Goal: Task Accomplishment & Management: Use online tool/utility

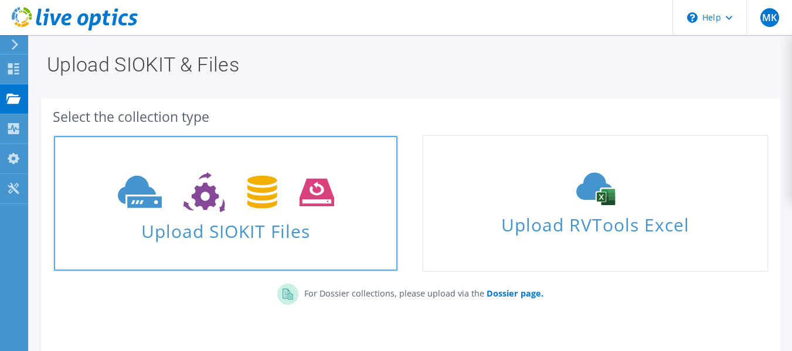
click at [234, 214] on span at bounding box center [225, 190] width 343 height 49
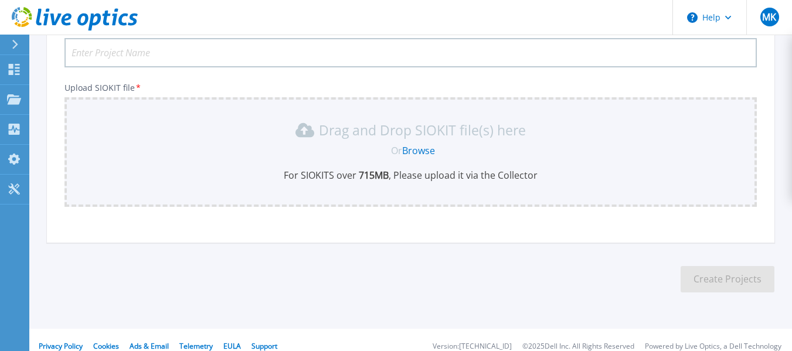
scroll to position [116, 0]
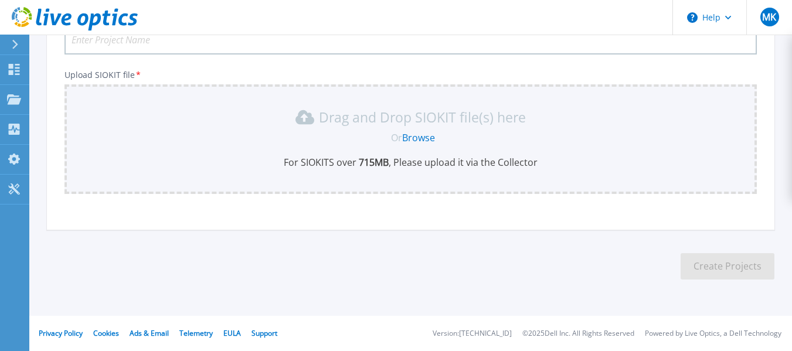
click at [428, 140] on link "Browse" at bounding box center [418, 137] width 33 height 13
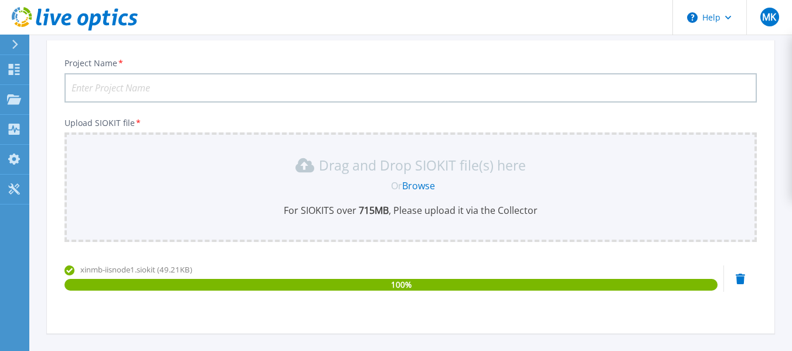
scroll to position [66, 0]
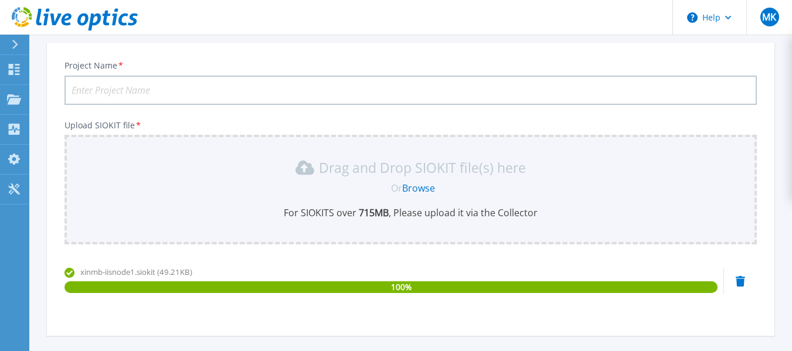
click at [297, 84] on input "Project Name *" at bounding box center [410, 90] width 692 height 29
paste input "10.141.65.137"
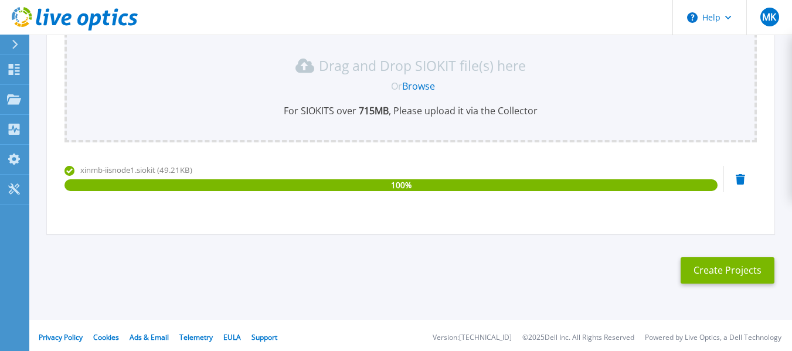
scroll to position [172, 0]
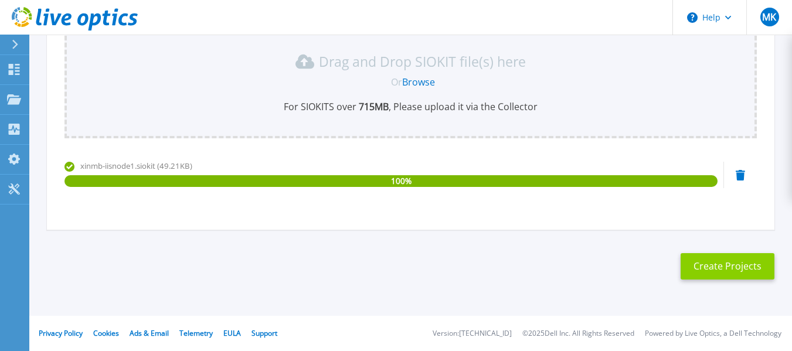
type input "[TECHNICAL_ID]- PF20"
click at [721, 267] on button "Create Projects" at bounding box center [727, 266] width 94 height 26
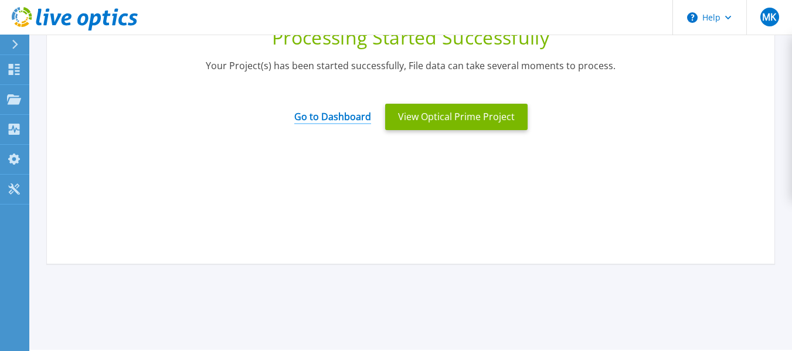
click at [338, 118] on link "Go to Dashboard" at bounding box center [332, 112] width 77 height 23
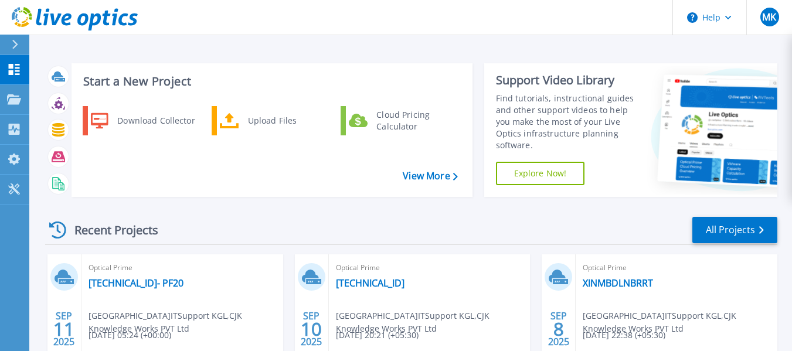
scroll to position [123, 0]
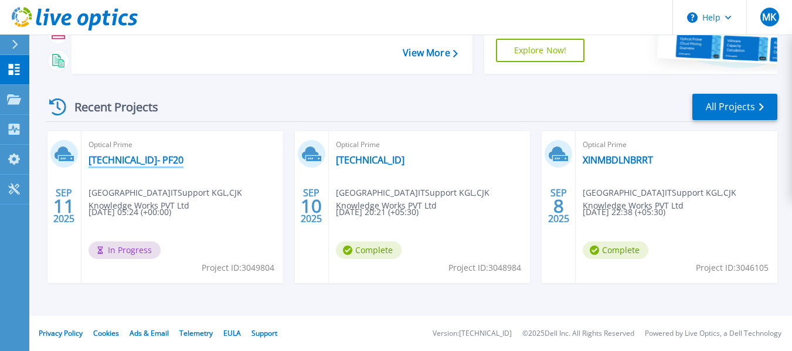
click at [117, 165] on link "[TECHNICAL_ID]- PF20" at bounding box center [135, 160] width 95 height 12
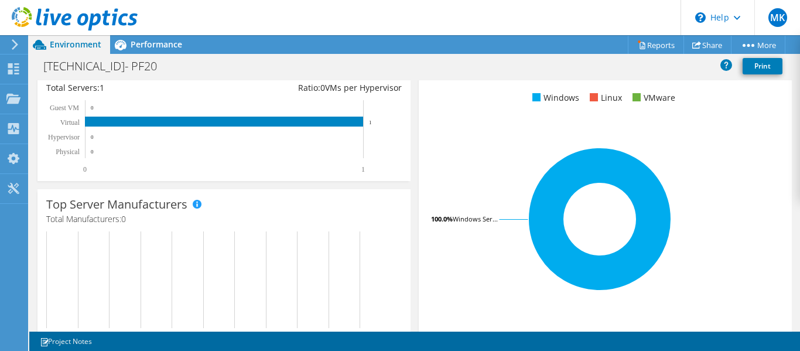
scroll to position [178, 0]
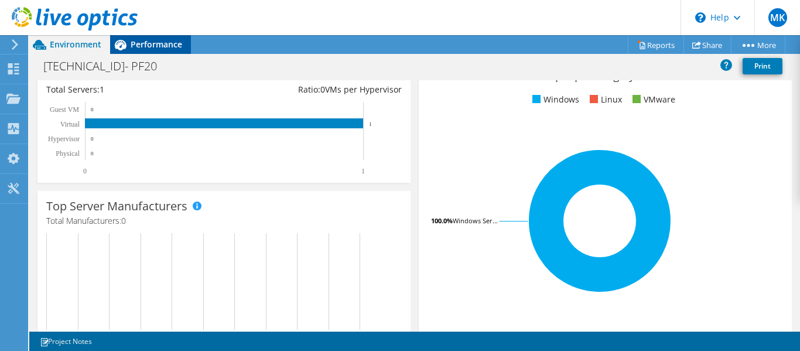
click at [146, 37] on div "Performance" at bounding box center [150, 44] width 81 height 19
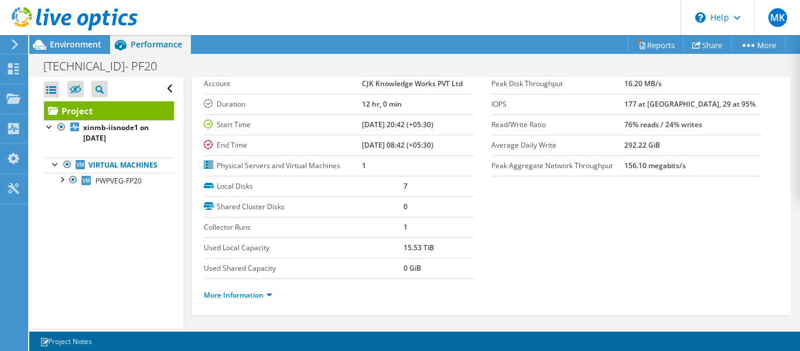
scroll to position [58, 0]
click at [63, 185] on div at bounding box center [62, 179] width 12 height 12
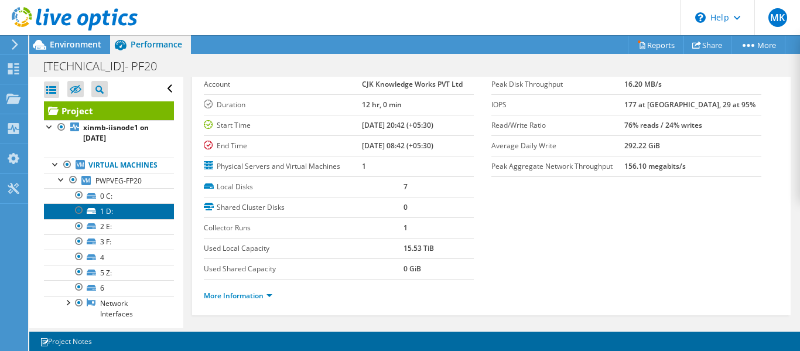
click at [110, 219] on link "1 D:" at bounding box center [109, 210] width 130 height 15
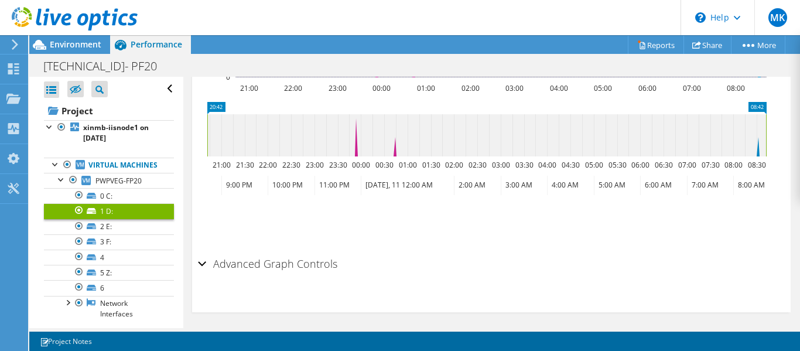
scroll to position [459, 0]
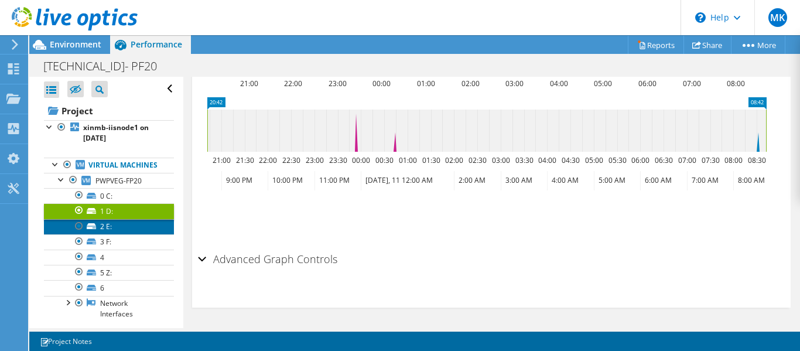
click at [117, 233] on link "2 E:" at bounding box center [109, 226] width 130 height 15
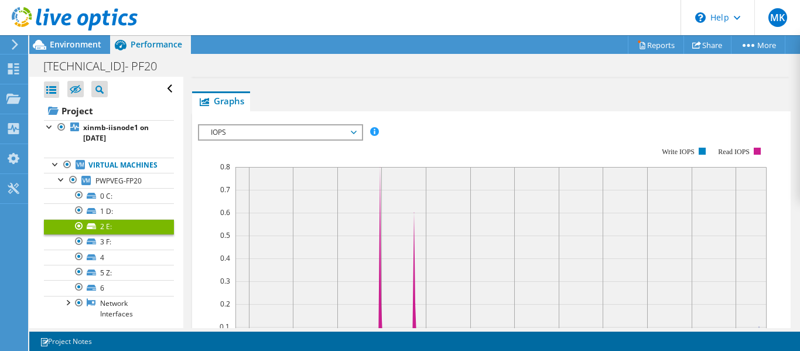
scroll to position [0, 0]
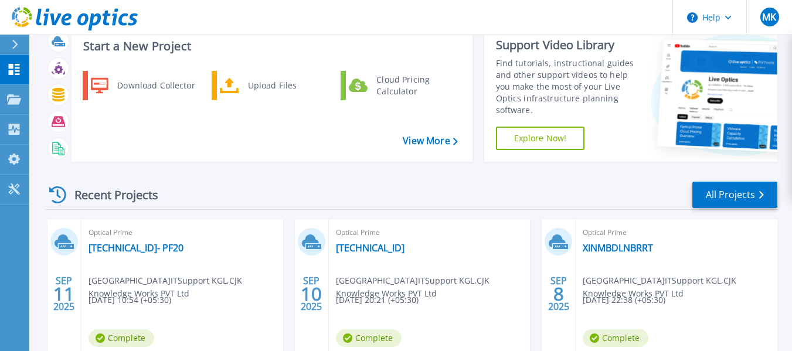
scroll to position [123, 0]
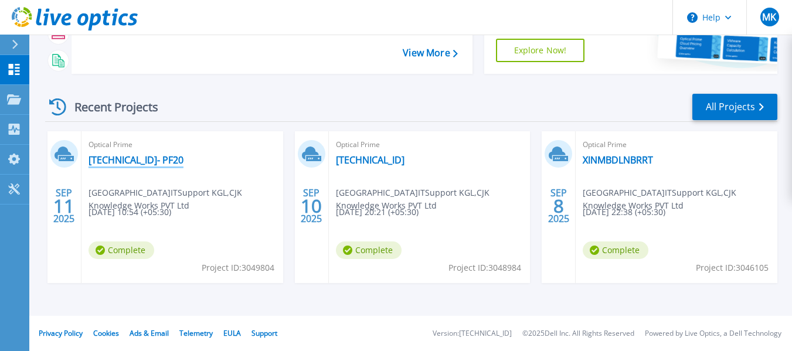
click at [154, 163] on link "[TECHNICAL_ID]- PF20" at bounding box center [135, 160] width 95 height 12
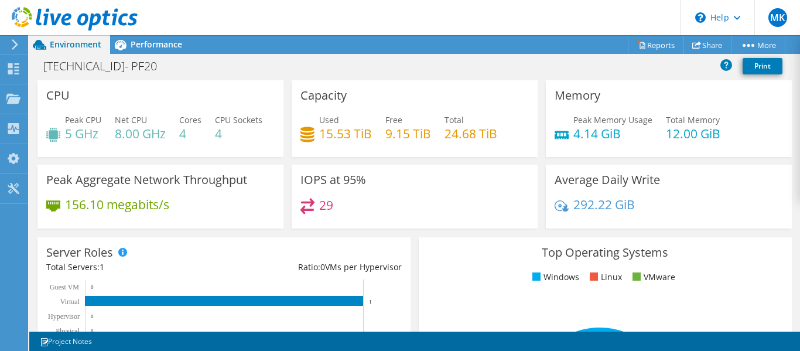
scroll to position [264, 0]
click at [663, 40] on link "Reports" at bounding box center [656, 45] width 56 height 18
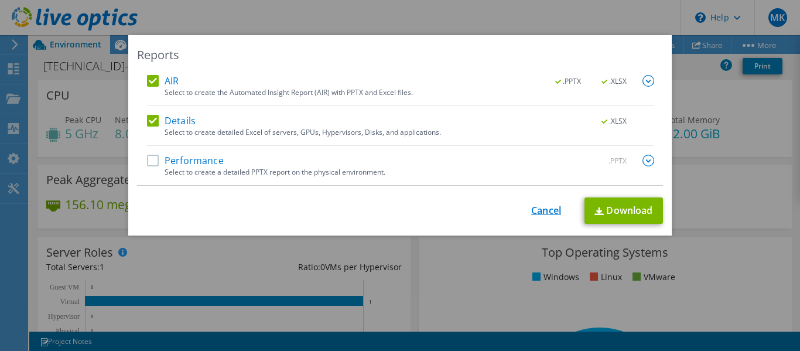
click at [537, 207] on link "Cancel" at bounding box center [546, 210] width 30 height 11
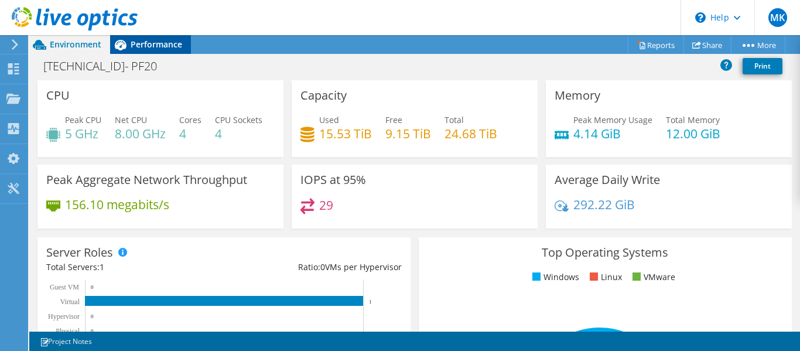
click at [168, 39] on span "Performance" at bounding box center [157, 44] width 52 height 11
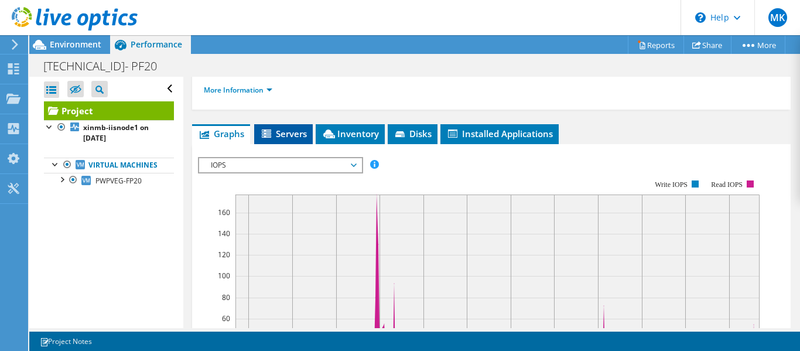
click at [305, 128] on span "Servers" at bounding box center [283, 134] width 47 height 12
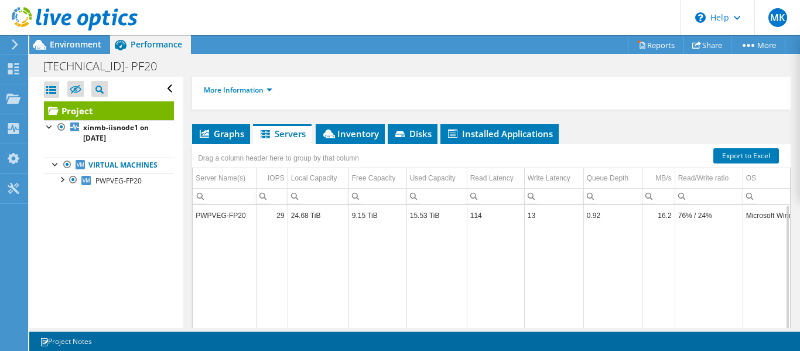
click at [238, 210] on td "PWPVEG-FP20" at bounding box center [224, 215] width 63 height 21
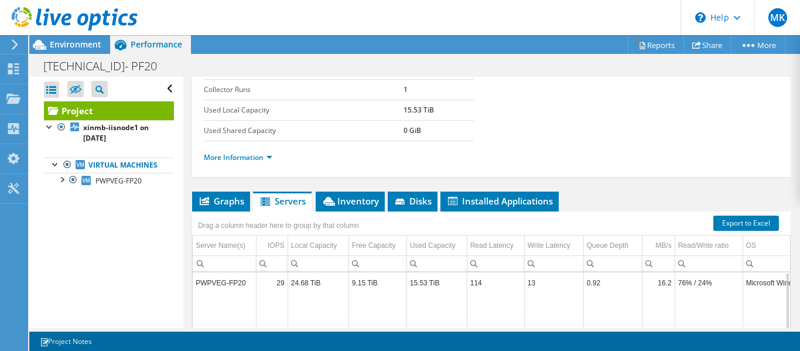
scroll to position [196, 0]
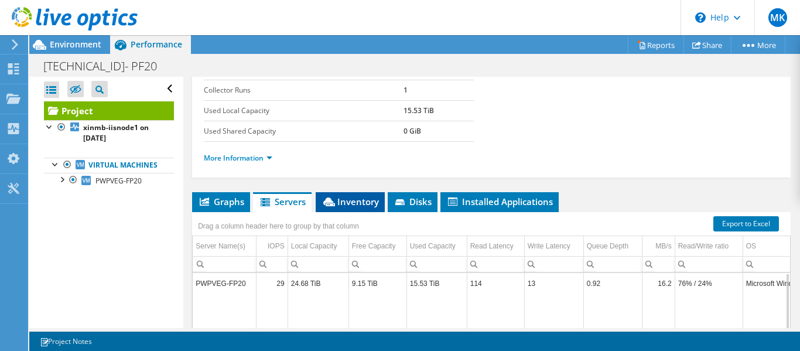
click at [363, 203] on span "Inventory" at bounding box center [350, 202] width 57 height 12
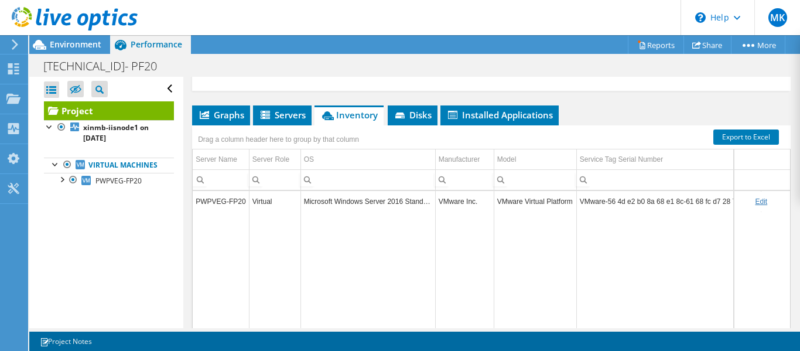
scroll to position [283, 0]
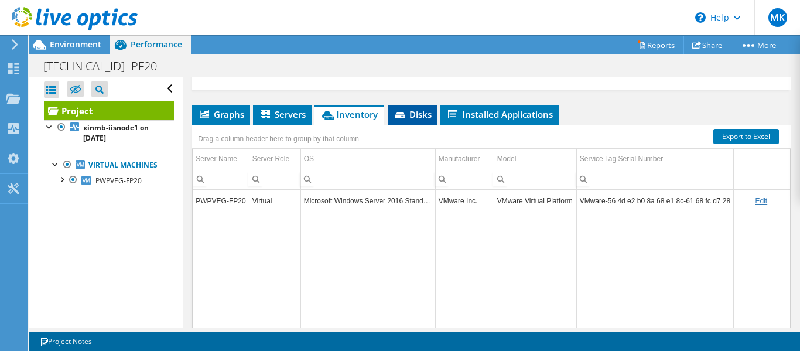
click at [424, 119] on span "Disks" at bounding box center [413, 114] width 38 height 12
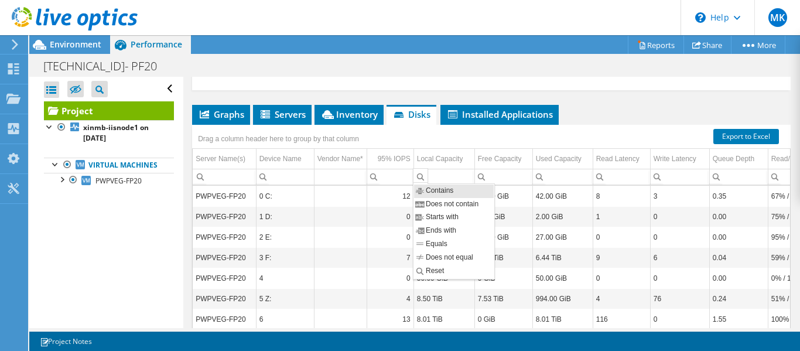
click at [339, 195] on td "Column Vendor Name*, Value" at bounding box center [340, 196] width 53 height 21
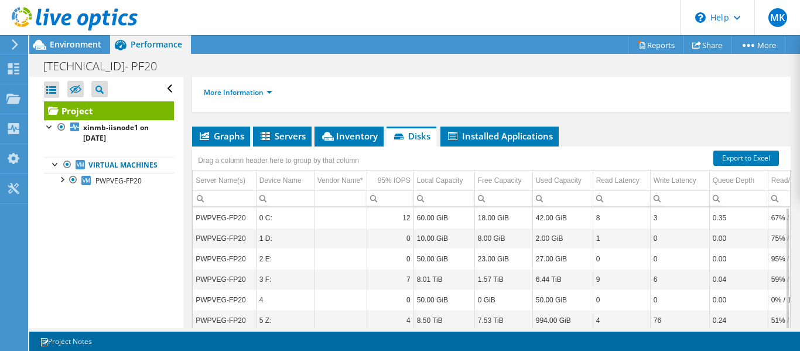
scroll to position [261, 0]
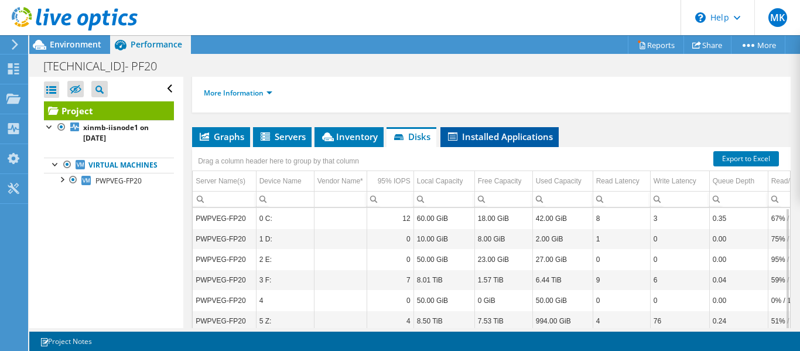
click at [525, 142] on span "Installed Applications" at bounding box center [500, 137] width 107 height 12
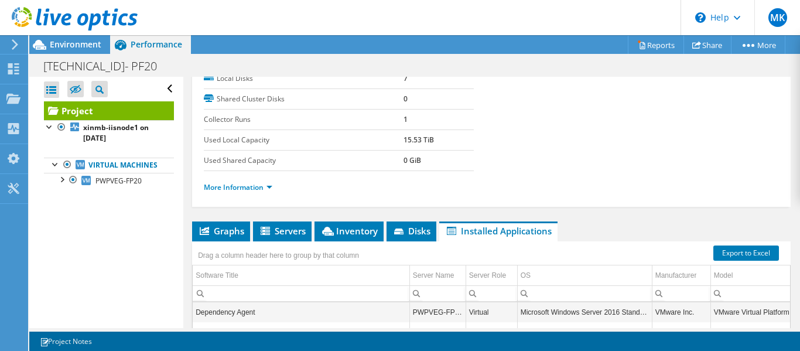
scroll to position [0, 0]
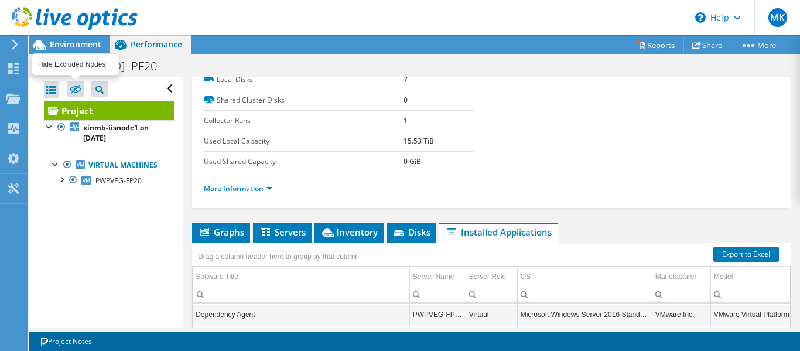
click at [77, 85] on icon at bounding box center [76, 89] width 12 height 9
click at [0, 0] on input "checkbox" at bounding box center [0, 0] width 0 height 0
click at [68, 84] on label at bounding box center [75, 89] width 16 height 16
click at [0, 0] on input "checkbox" at bounding box center [0, 0] width 0 height 0
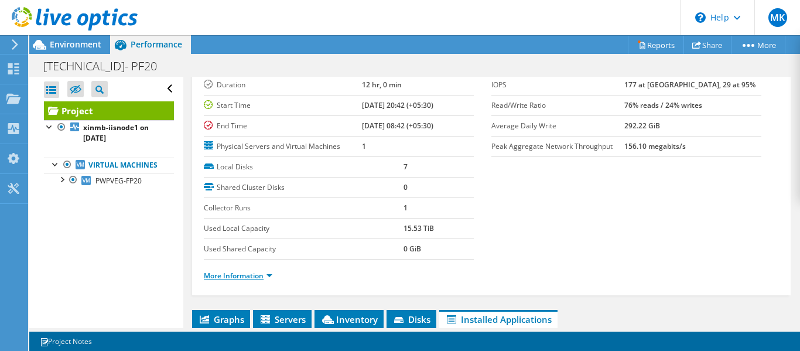
click at [272, 275] on link "More Information" at bounding box center [238, 276] width 69 height 10
